Goal: Transaction & Acquisition: Purchase product/service

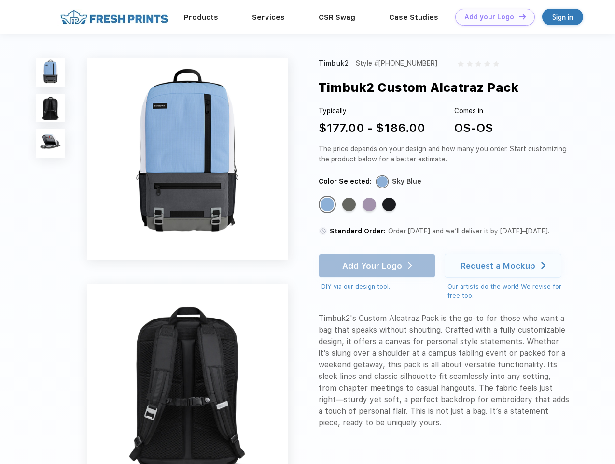
click at [492, 17] on link "Add your Logo Design Tool" at bounding box center [495, 17] width 80 height 17
click at [0, 0] on div "Design Tool" at bounding box center [0, 0] width 0 height 0
click at [518, 16] on link "Add your Logo Design Tool" at bounding box center [495, 17] width 80 height 17
click at [51, 72] on img at bounding box center [50, 72] width 28 height 28
click at [51, 108] on img at bounding box center [50, 108] width 28 height 28
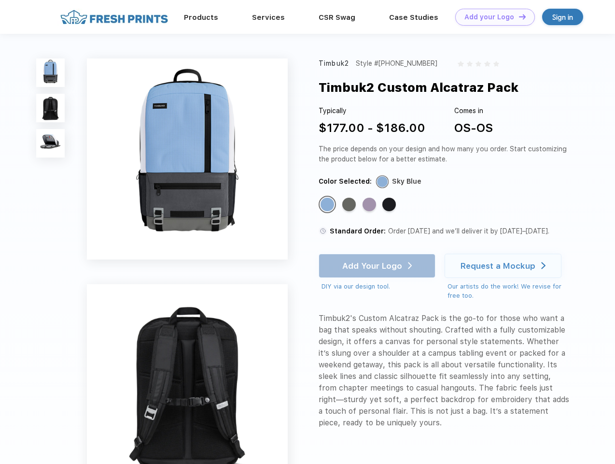
click at [51, 143] on img at bounding box center [50, 143] width 28 height 28
click at [328, 205] on div "Standard Color" at bounding box center [328, 205] width 14 height 14
click at [350, 205] on div "Standard Color" at bounding box center [349, 205] width 14 height 14
click at [370, 205] on div "Standard Color" at bounding box center [370, 205] width 14 height 14
click at [390, 205] on div "Standard Color" at bounding box center [390, 205] width 14 height 14
